Goal: Find contact information

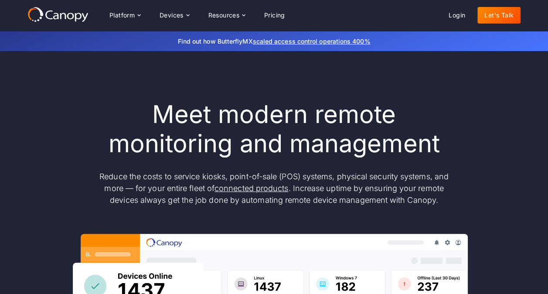
click at [481, 14] on link "Let's Talk" at bounding box center [499, 15] width 43 height 17
click at [508, 18] on link "Let's Talk" at bounding box center [499, 15] width 43 height 17
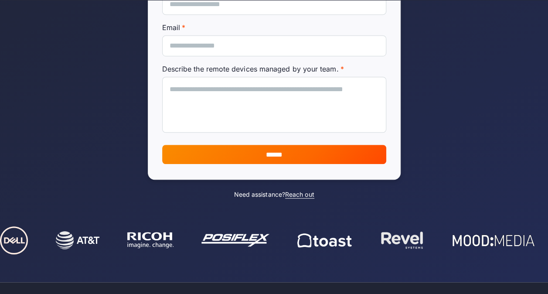
scroll to position [471, 0]
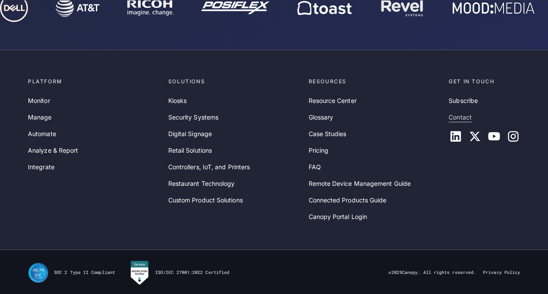
click at [464, 118] on link "Contact" at bounding box center [460, 118] width 23 height 10
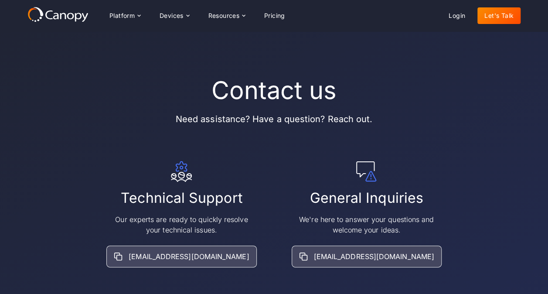
scroll to position [35, 0]
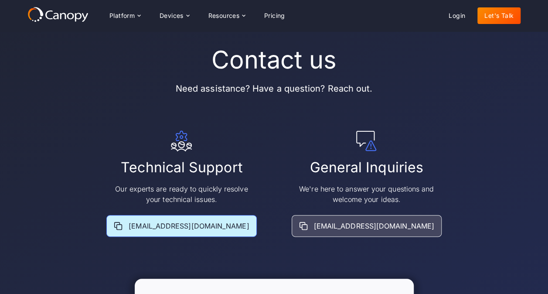
click at [195, 227] on div "support@goCanopy.com" at bounding box center [189, 226] width 120 height 10
